Goal: Task Accomplishment & Management: Manage account settings

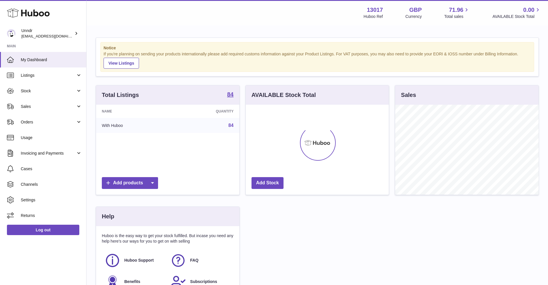
scroll to position [90, 143]
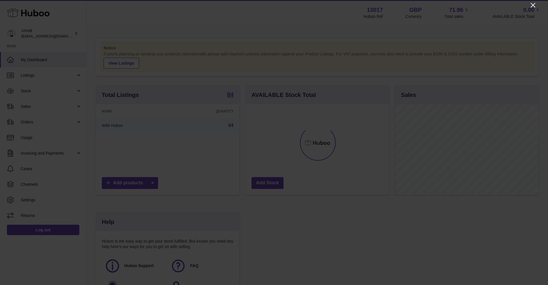
click at [535, 4] on icon "Close" at bounding box center [532, 5] width 7 height 7
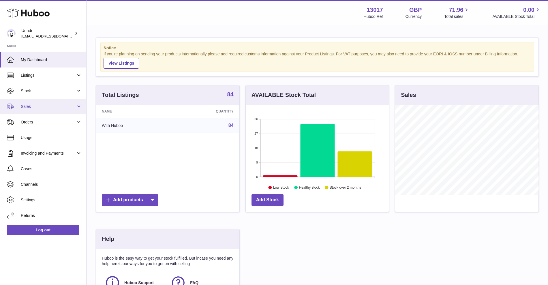
click at [52, 114] on link "Sales" at bounding box center [43, 107] width 86 height 16
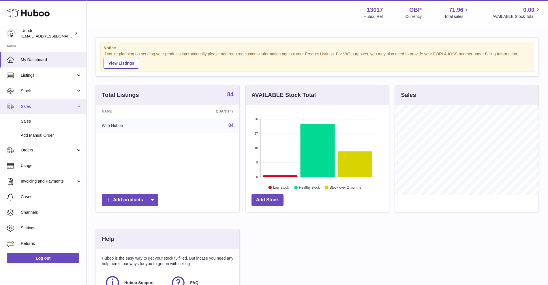
click at [52, 111] on link "Sales" at bounding box center [43, 107] width 86 height 16
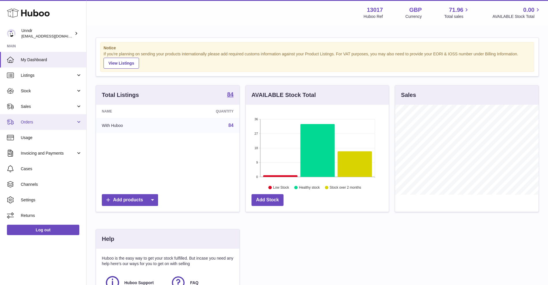
click at [47, 125] on link "Orders" at bounding box center [43, 122] width 86 height 16
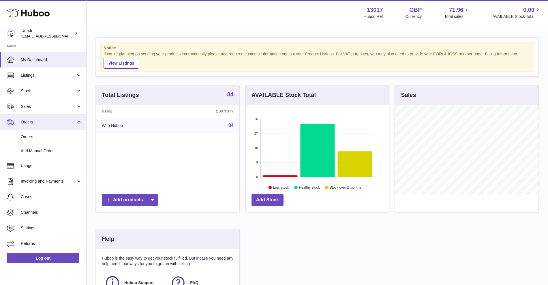
click at [47, 125] on link "Orders" at bounding box center [43, 122] width 86 height 16
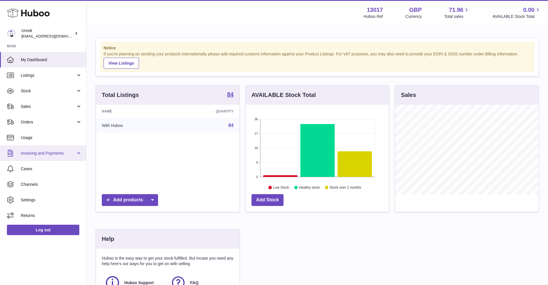
click at [42, 150] on link "Invoicing and Payments" at bounding box center [43, 153] width 86 height 16
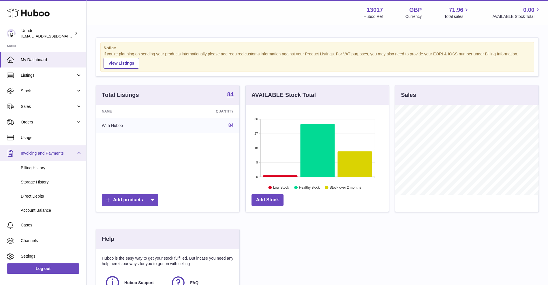
click at [42, 150] on link "Invoicing and Payments" at bounding box center [43, 153] width 86 height 16
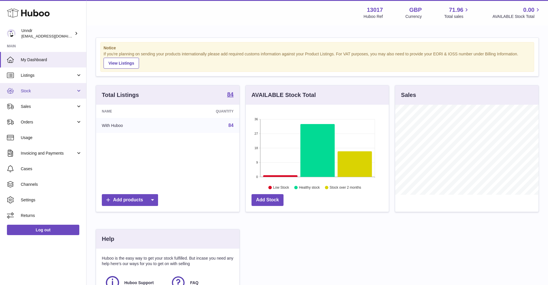
click at [40, 91] on span "Stock" at bounding box center [48, 90] width 55 height 5
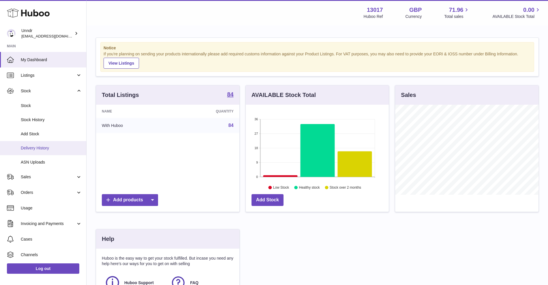
click at [36, 148] on span "Delivery History" at bounding box center [51, 147] width 61 height 5
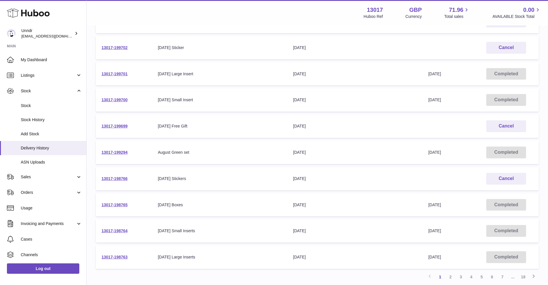
scroll to position [97, 0]
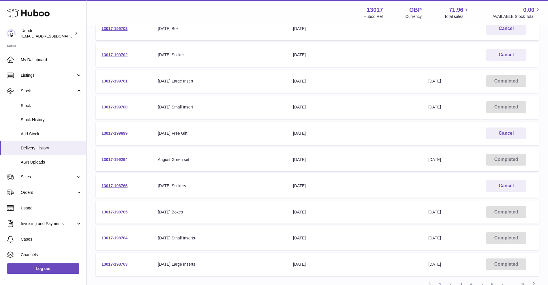
click at [122, 161] on link "13017-199294" at bounding box center [114, 159] width 26 height 5
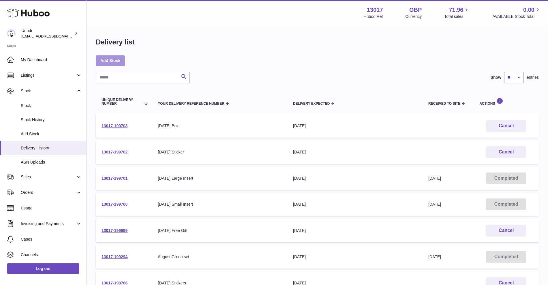
click at [114, 60] on link "Add Stock" at bounding box center [110, 60] width 29 height 10
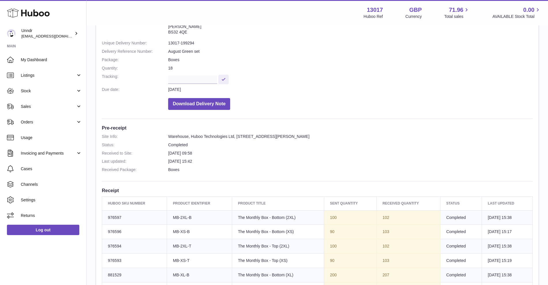
scroll to position [56, 0]
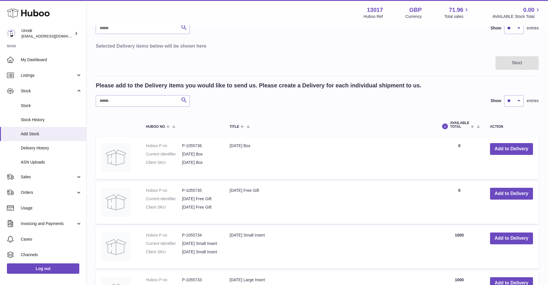
scroll to position [28, 0]
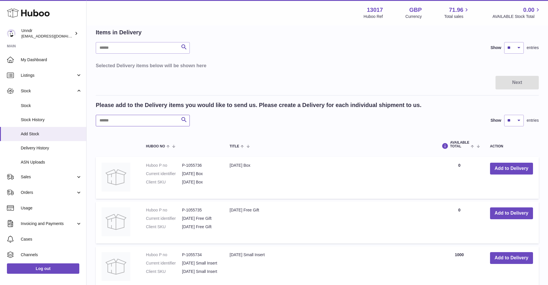
click at [138, 122] on input "text" at bounding box center [143, 121] width 94 height 12
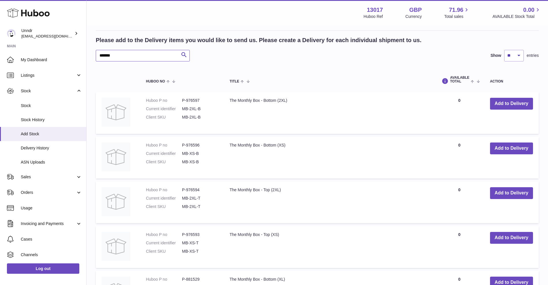
scroll to position [93, 0]
type input "*******"
click at [509, 100] on button "Add to Delivery" at bounding box center [511, 103] width 43 height 12
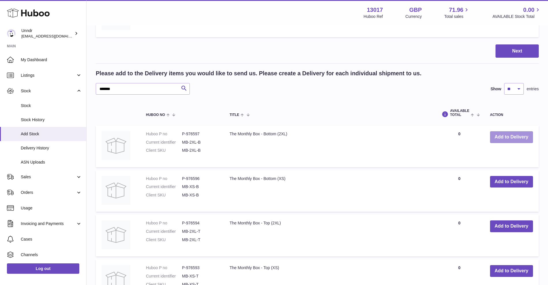
scroll to position [117, 0]
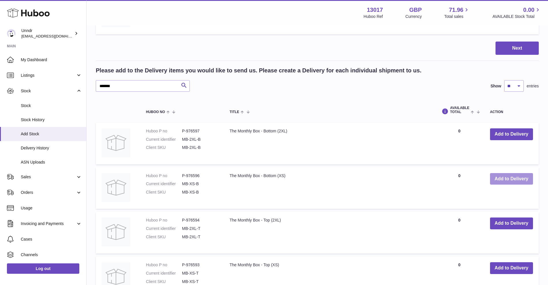
click at [515, 182] on button "Add to Delivery" at bounding box center [511, 179] width 43 height 12
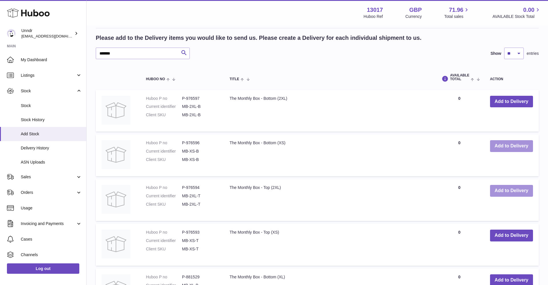
scroll to position [195, 0]
click at [502, 192] on button "Add to Delivery" at bounding box center [511, 190] width 43 height 12
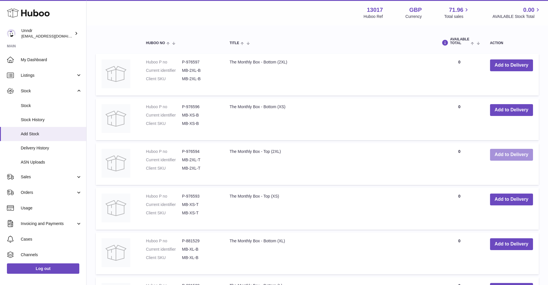
scroll to position [276, 0]
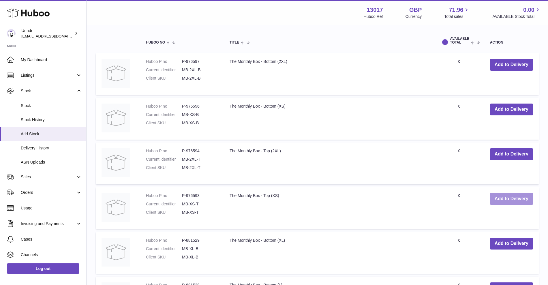
click at [504, 201] on button "Add to Delivery" at bounding box center [511, 199] width 43 height 12
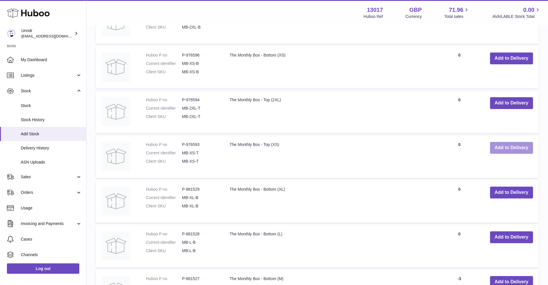
scroll to position [372, 0]
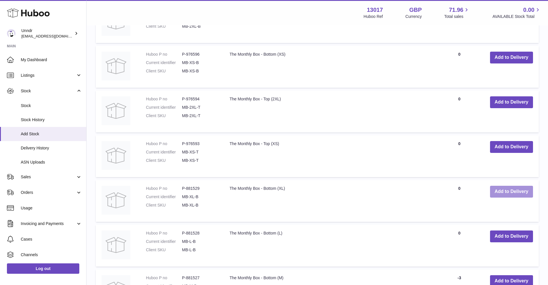
click at [506, 190] on button "Add to Delivery" at bounding box center [511, 192] width 43 height 12
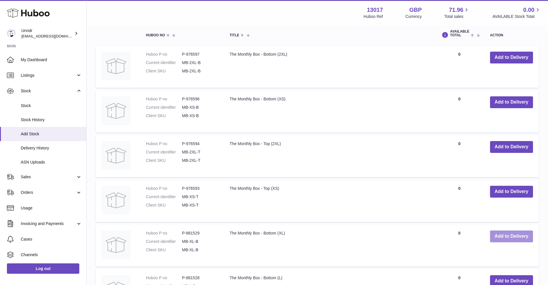
scroll to position [417, 0]
click at [506, 233] on button "Add to Delivery" at bounding box center [511, 236] width 43 height 12
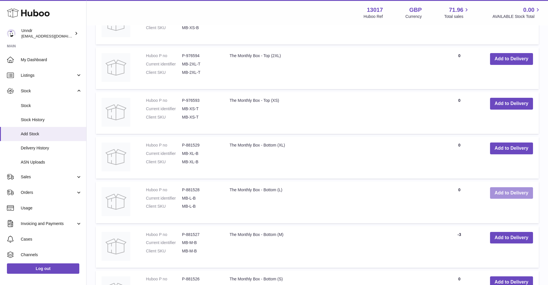
scroll to position [514, 0]
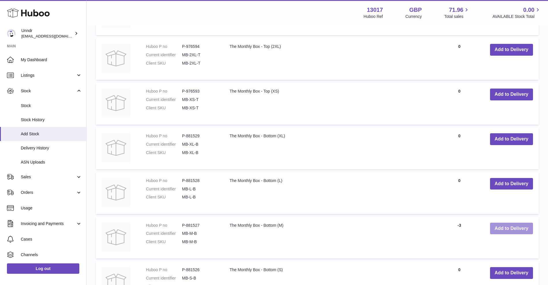
click at [505, 228] on button "Add to Delivery" at bounding box center [511, 229] width 43 height 12
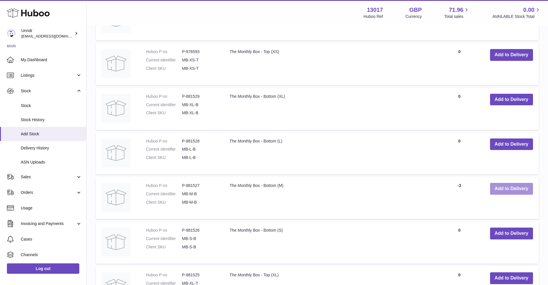
scroll to position [601, 0]
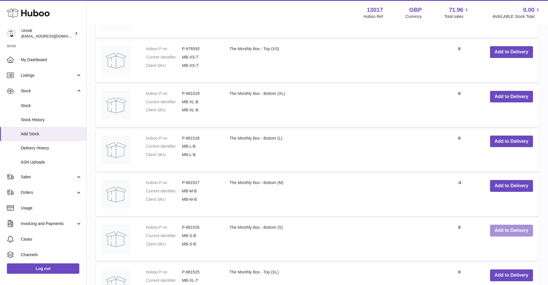
click at [503, 231] on button "Add to Delivery" at bounding box center [511, 231] width 43 height 12
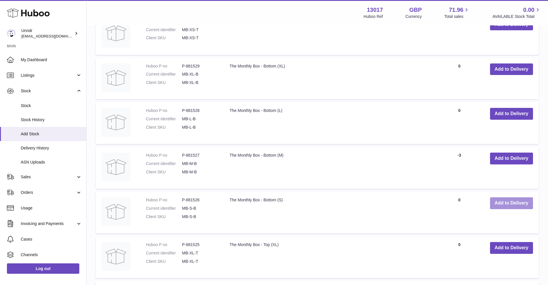
scroll to position [689, 0]
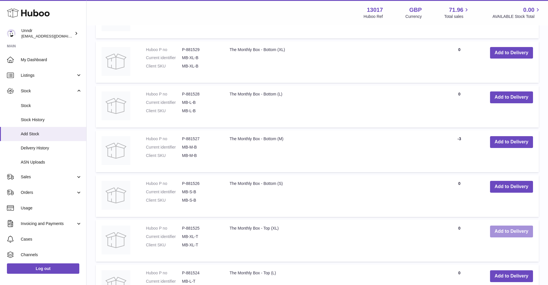
click at [508, 229] on button "Add to Delivery" at bounding box center [511, 231] width 43 height 12
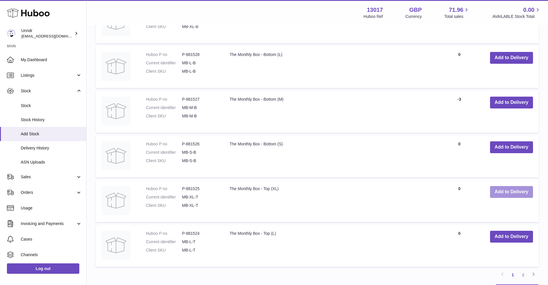
scroll to position [779, 0]
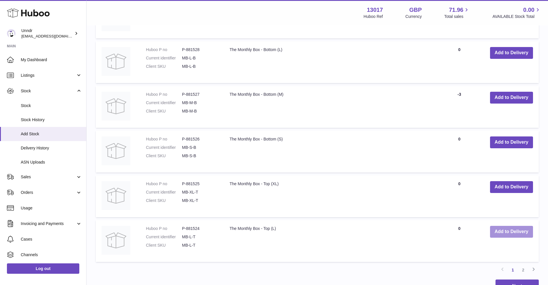
click at [506, 232] on button "Add to Delivery" at bounding box center [511, 232] width 43 height 12
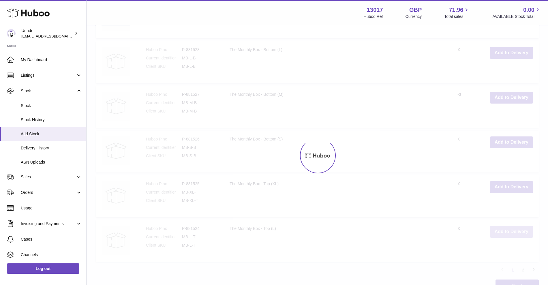
scroll to position [823, 0]
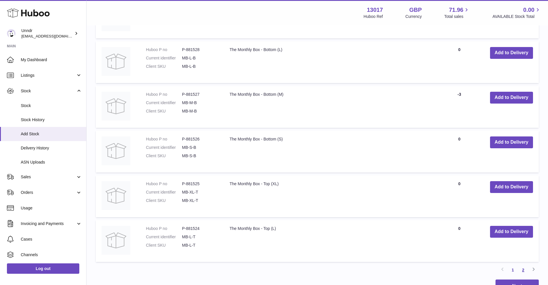
click at [522, 270] on link "2" at bounding box center [523, 270] width 10 height 10
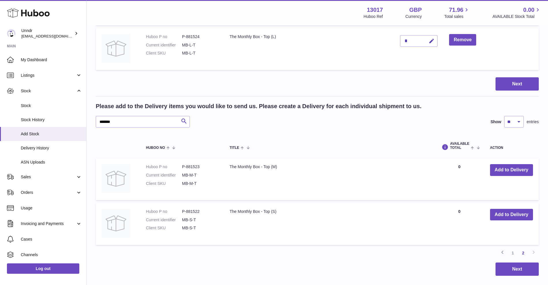
scroll to position [514, 0]
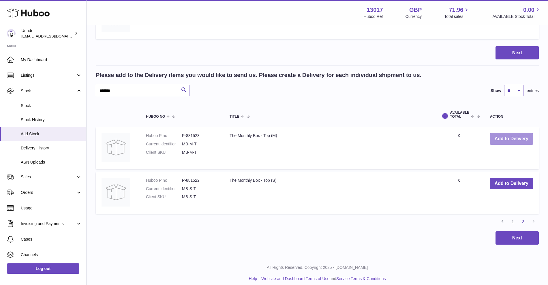
click at [516, 142] on button "Add to Delivery" at bounding box center [511, 139] width 43 height 12
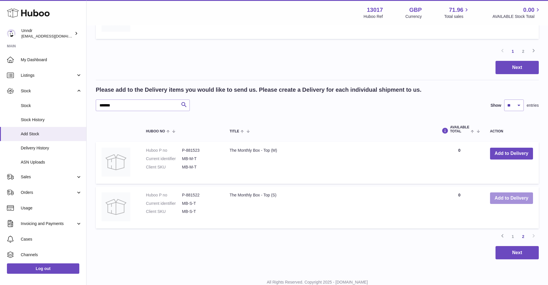
click at [511, 197] on button "Add to Delivery" at bounding box center [511, 198] width 43 height 12
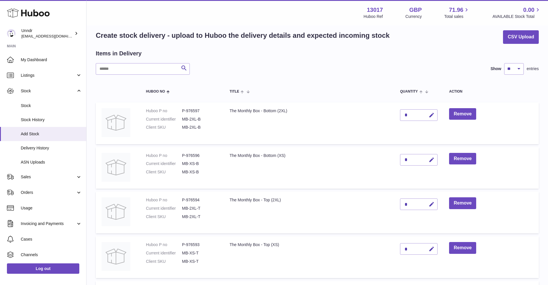
scroll to position [0, 0]
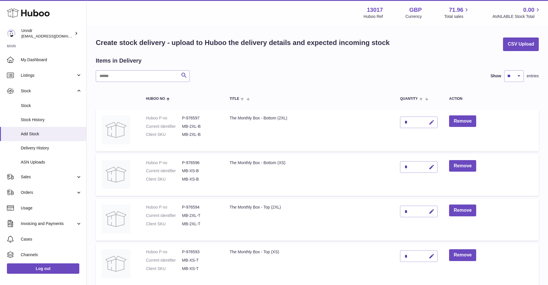
click at [431, 123] on icon "button" at bounding box center [431, 122] width 6 height 6
type input "**"
click at [429, 125] on button "submit" at bounding box center [430, 122] width 11 height 9
click at [434, 167] on icon "button" at bounding box center [431, 167] width 6 height 6
type input "**"
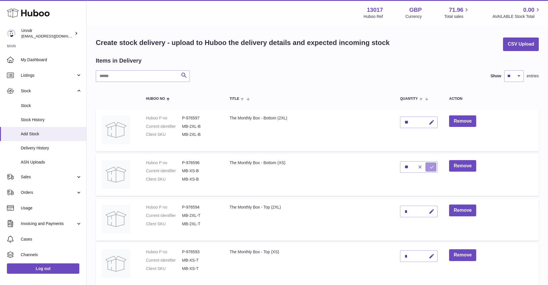
click at [430, 165] on icon "submit" at bounding box center [431, 166] width 5 height 5
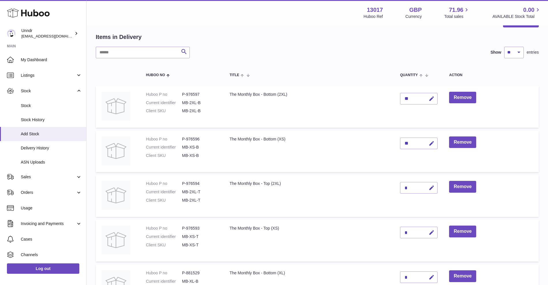
scroll to position [24, 0]
click at [431, 189] on icon "button" at bounding box center [431, 187] width 6 height 6
type input "**"
click at [431, 186] on icon "submit" at bounding box center [431, 186] width 5 height 5
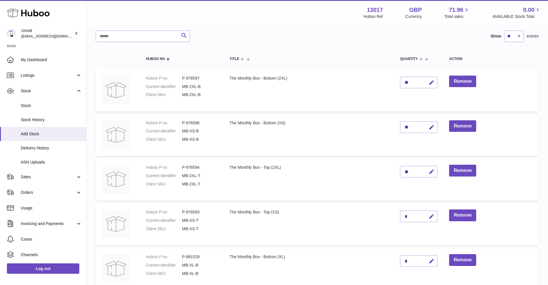
scroll to position [44, 0]
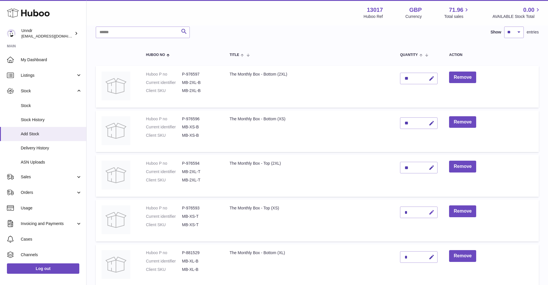
click at [429, 216] on button "button" at bounding box center [431, 212] width 14 height 12
type input "**"
click at [431, 210] on icon "submit" at bounding box center [431, 212] width 5 height 5
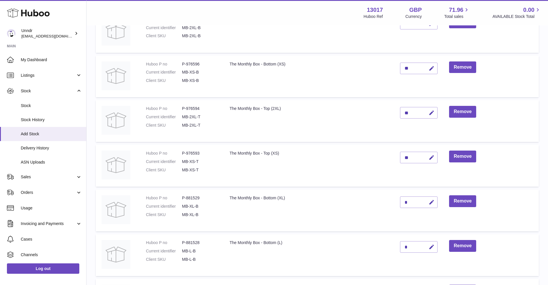
scroll to position [99, 0]
click at [430, 205] on button "button" at bounding box center [431, 202] width 14 height 12
type input "***"
click at [427, 203] on button "submit" at bounding box center [430, 201] width 11 height 9
click at [432, 247] on icon "button" at bounding box center [431, 247] width 6 height 6
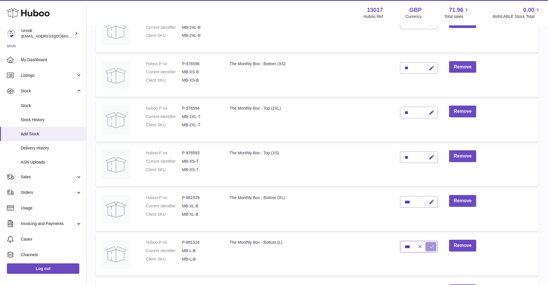
type input "***"
click at [431, 246] on icon "submit" at bounding box center [431, 246] width 5 height 5
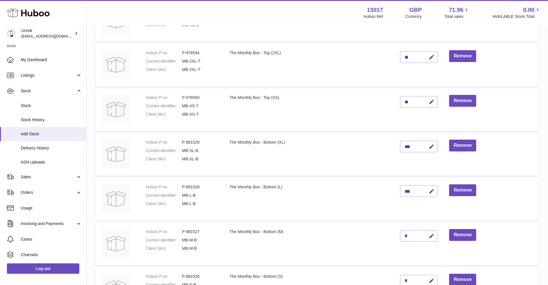
scroll to position [158, 0]
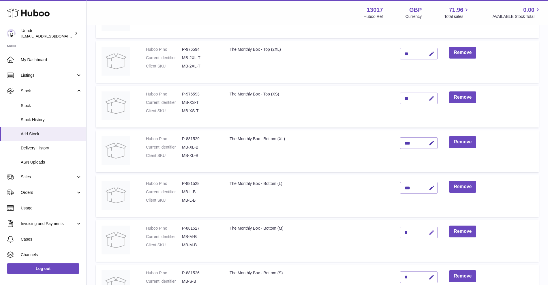
click at [431, 232] on icon "button" at bounding box center [431, 232] width 6 height 6
type input "***"
click at [431, 231] on icon "submit" at bounding box center [431, 232] width 5 height 5
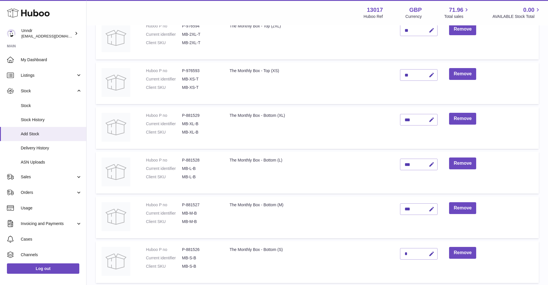
scroll to position [188, 0]
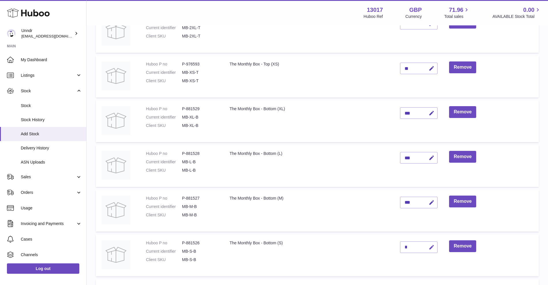
click at [433, 247] on icon "button" at bounding box center [431, 247] width 6 height 6
type input "***"
click at [430, 251] on button "submit" at bounding box center [430, 246] width 11 height 9
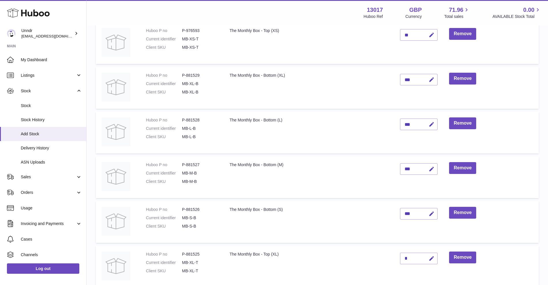
scroll to position [224, 0]
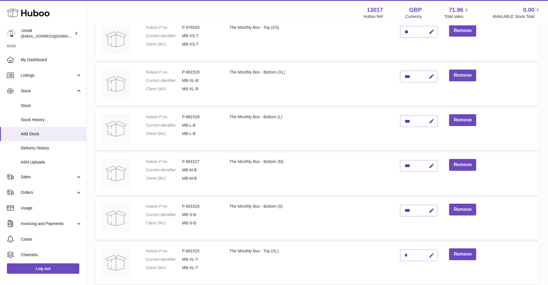
click at [432, 254] on icon "button" at bounding box center [431, 255] width 6 height 6
type input "***"
click at [431, 256] on icon "submit" at bounding box center [431, 254] width 5 height 5
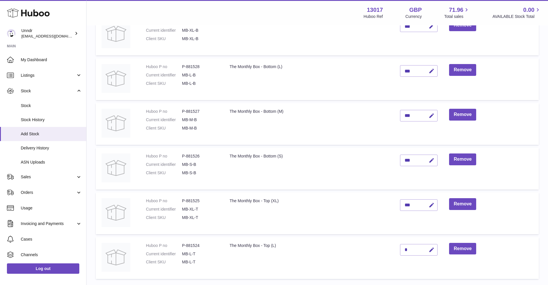
scroll to position [275, 0]
click at [429, 251] on icon "button" at bounding box center [431, 249] width 6 height 6
type input "***"
click at [434, 250] on icon "submit" at bounding box center [431, 249] width 5 height 5
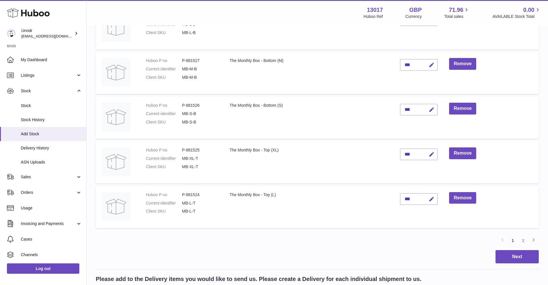
scroll to position [327, 0]
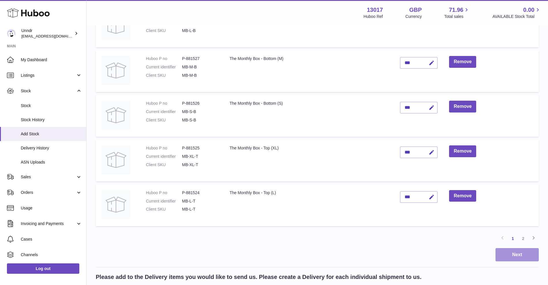
click at [517, 253] on button "Next" at bounding box center [516, 255] width 43 height 14
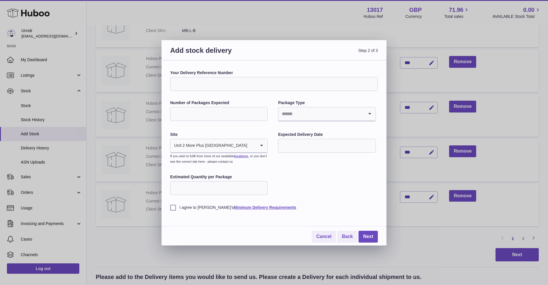
click at [256, 84] on input "Your Delivery Reference Number" at bounding box center [274, 84] width 208 height 14
type input "**********"
click at [226, 117] on input "Number of Packages Expected" at bounding box center [218, 114] width 97 height 14
click at [309, 113] on input "Search for option" at bounding box center [320, 113] width 85 height 13
click at [295, 152] on li "Boxes" at bounding box center [326, 153] width 96 height 12
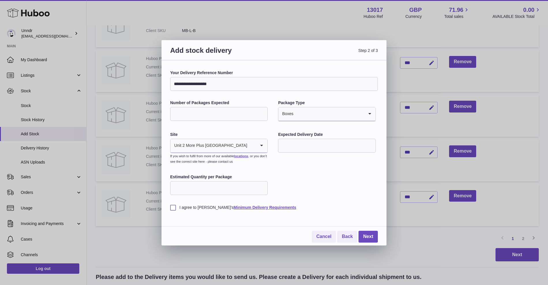
click at [247, 144] on input "Search for option" at bounding box center [251, 145] width 8 height 13
click at [237, 162] on li "🇬🇧 | Unit 2 More Plus Central Park" at bounding box center [219, 161] width 96 height 12
click at [312, 146] on input "text" at bounding box center [326, 146] width 97 height 14
click at [321, 206] on span "18" at bounding box center [321, 204] width 10 height 10
type input "**********"
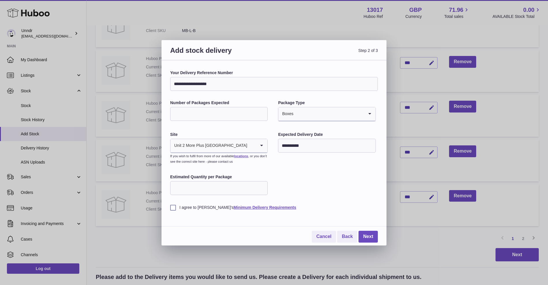
click at [200, 208] on label "I agree to Huboo's Minimum Delivery Requirements" at bounding box center [274, 207] width 208 height 5
click at [366, 234] on link "Next" at bounding box center [367, 237] width 19 height 12
click at [223, 117] on input "Number of Packages Expected" at bounding box center [218, 114] width 97 height 14
type input "*"
type input "**"
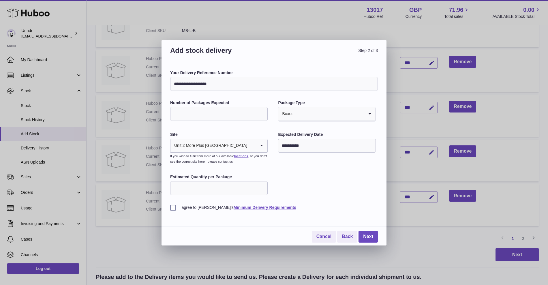
click at [191, 182] on input "Estimated Quantity per Package" at bounding box center [218, 188] width 97 height 14
type input "***"
click at [371, 235] on link "Next" at bounding box center [367, 237] width 19 height 12
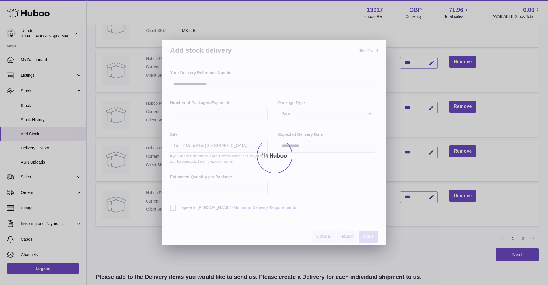
scroll to position [63, 0]
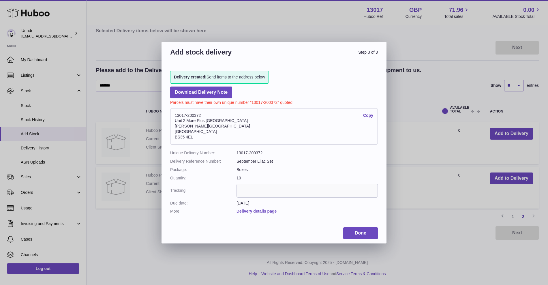
drag, startPoint x: 203, startPoint y: 136, endPoint x: 169, endPoint y: 111, distance: 42.3
click at [169, 111] on div "Delivery created! Send items to the address below Download Delivery Note Parcel…" at bounding box center [273, 139] width 225 height 155
copy address "13017-200372 Copy Unit 2 More Plus Central Park Hudson Ave Severn Beach BS35 4EL"
click at [358, 234] on link "Done" at bounding box center [360, 233] width 35 height 12
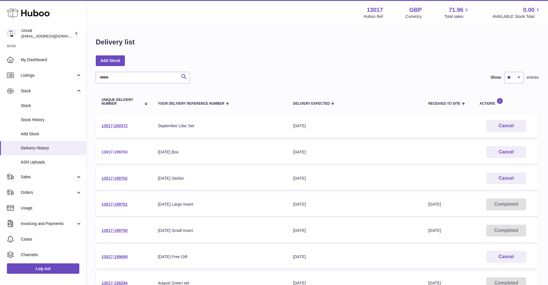
click at [116, 152] on link "13017-199703" at bounding box center [114, 152] width 26 height 5
click at [119, 178] on link "13017-199702" at bounding box center [114, 178] width 26 height 5
click at [112, 57] on link "Add Stock" at bounding box center [110, 60] width 29 height 10
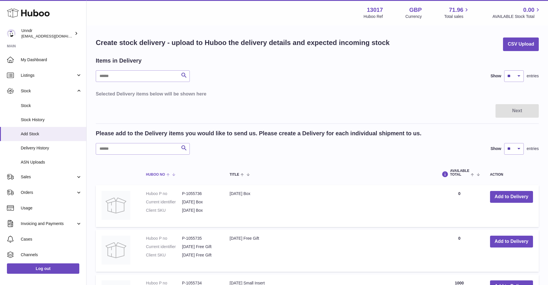
scroll to position [30, 0]
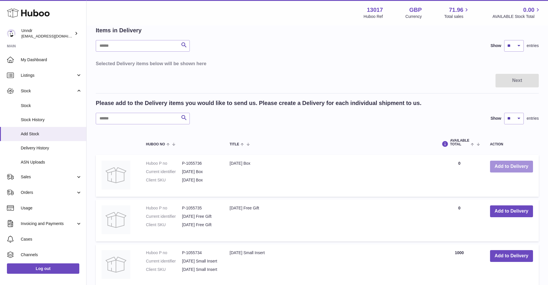
click at [501, 167] on button "Add to Delivery" at bounding box center [511, 167] width 43 height 12
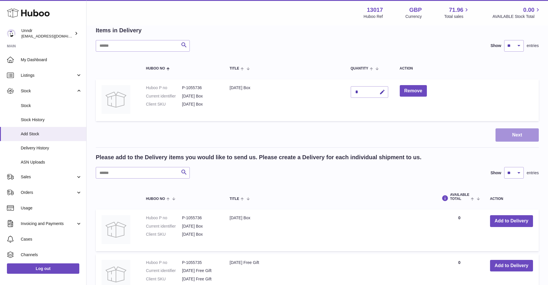
click at [504, 138] on button "Next" at bounding box center [516, 135] width 43 height 14
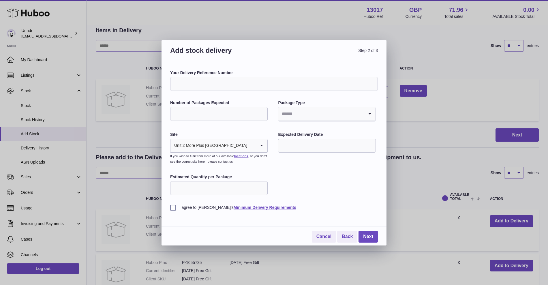
click at [261, 88] on input "Your Delivery Reference Number" at bounding box center [274, 84] width 208 height 14
type input "*******"
click at [234, 114] on input "Number of Packages Expected" at bounding box center [218, 114] width 97 height 14
type input "**"
click at [301, 146] on input "text" at bounding box center [326, 146] width 97 height 14
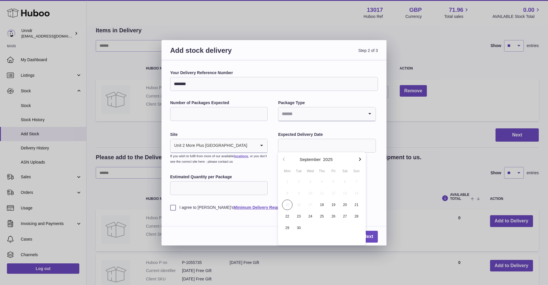
click at [308, 116] on input "Search for option" at bounding box center [320, 113] width 85 height 13
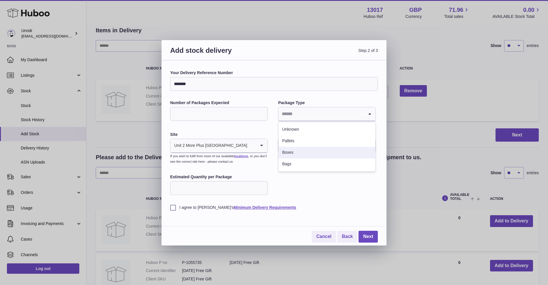
click at [292, 150] on li "Boxes" at bounding box center [326, 153] width 96 height 12
click at [228, 183] on input "Estimated Quantity per Package" at bounding box center [218, 188] width 97 height 14
type input "***"
click at [323, 143] on input "text" at bounding box center [326, 146] width 97 height 14
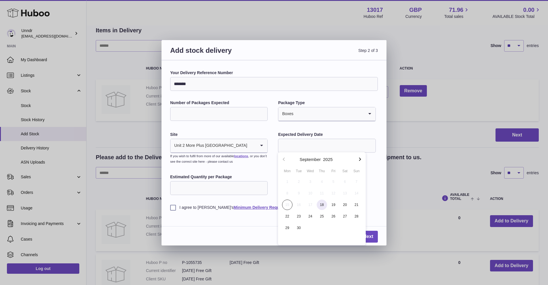
click at [321, 204] on span "18" at bounding box center [321, 204] width 10 height 10
type input "**********"
click at [190, 208] on label "I agree to Huboo's Minimum Delivery Requirements" at bounding box center [274, 207] width 208 height 5
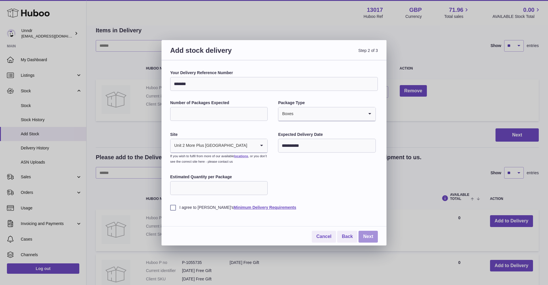
click at [366, 233] on link "Next" at bounding box center [367, 237] width 19 height 12
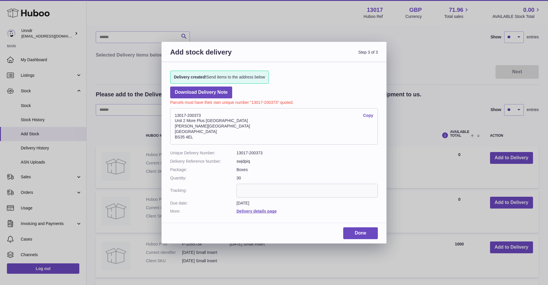
scroll to position [41, 0]
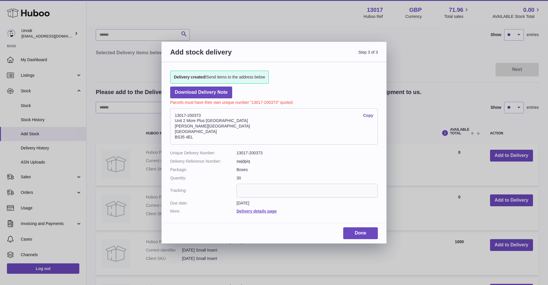
click at [359, 226] on div "Add stock delivery Step 3 of 3 Delivery created! Send items to the address belo…" at bounding box center [273, 142] width 225 height 201
click at [375, 233] on link "Done" at bounding box center [360, 233] width 35 height 12
